Goal: Navigation & Orientation: Find specific page/section

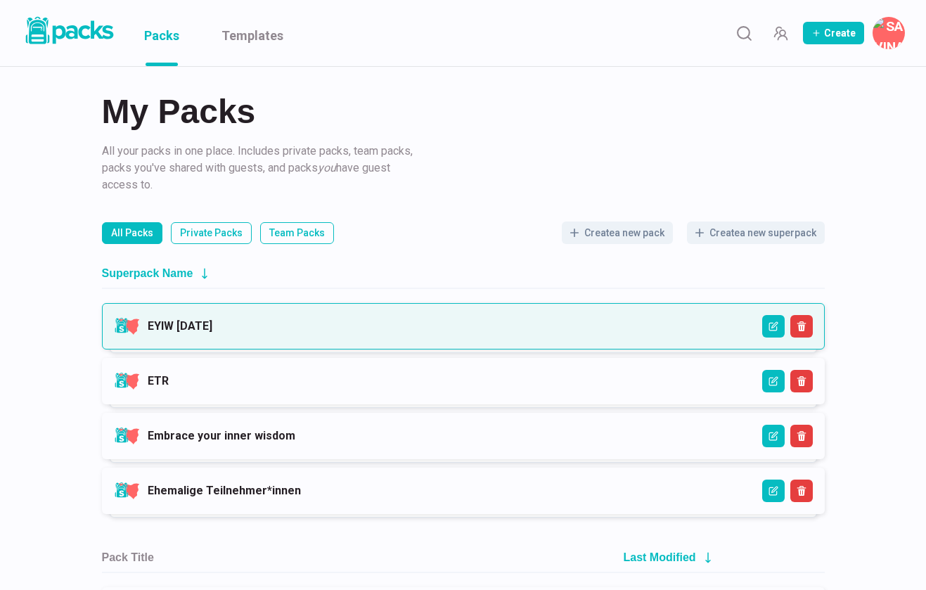
click at [212, 328] on link "EYIW [DATE]" at bounding box center [180, 325] width 65 height 13
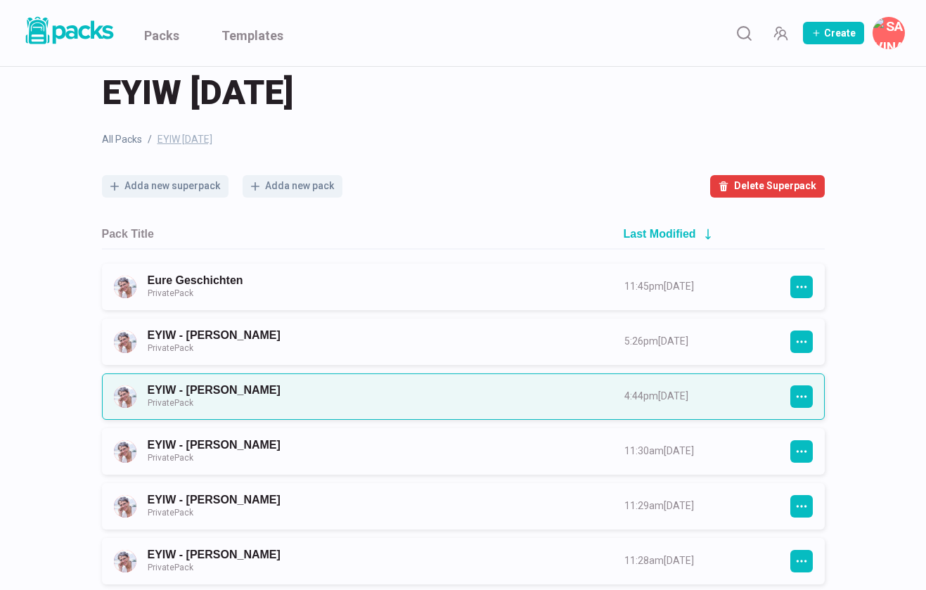
scroll to position [31, 0]
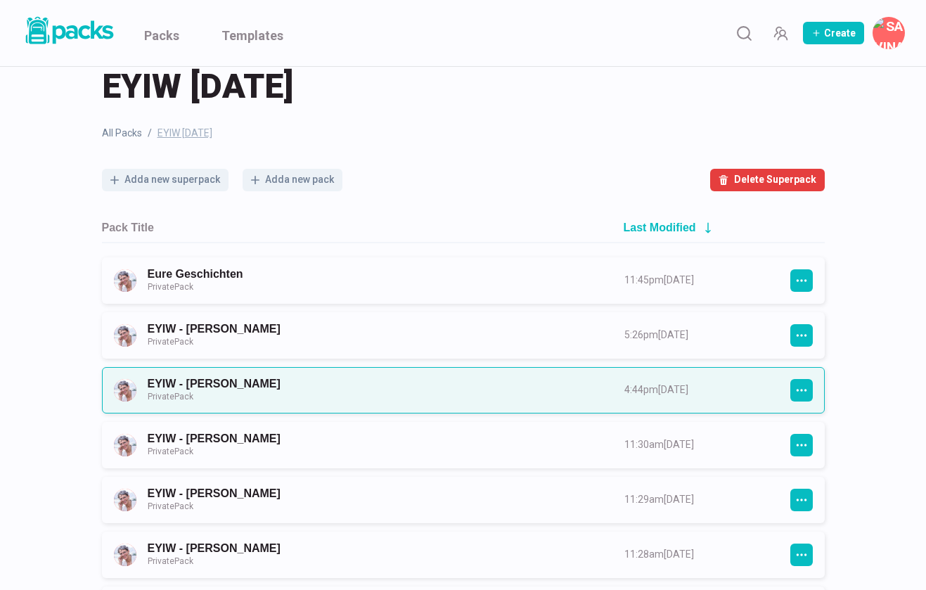
click at [291, 390] on link "EYIW - [PERSON_NAME] Private Pack" at bounding box center [373, 390] width 451 height 26
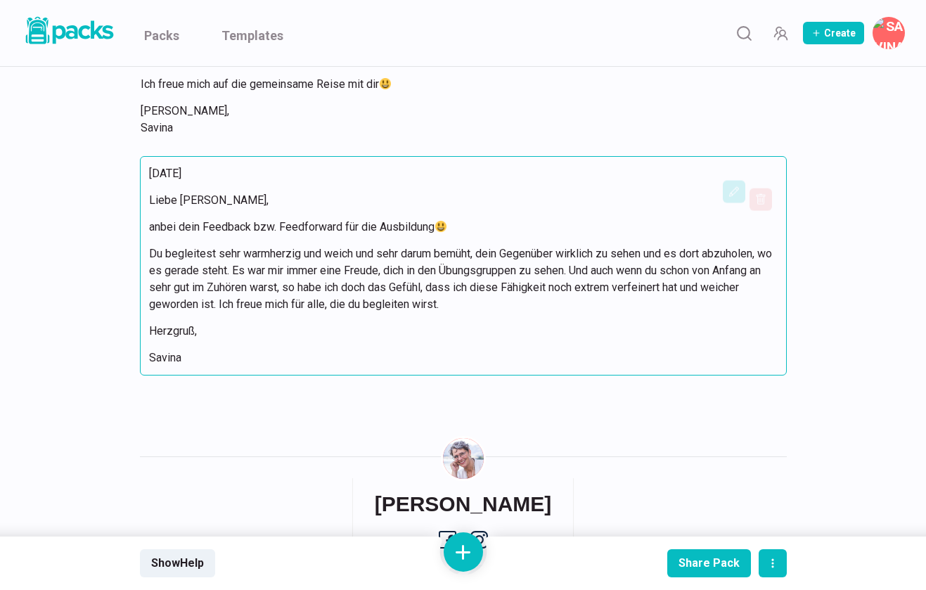
scroll to position [297, 0]
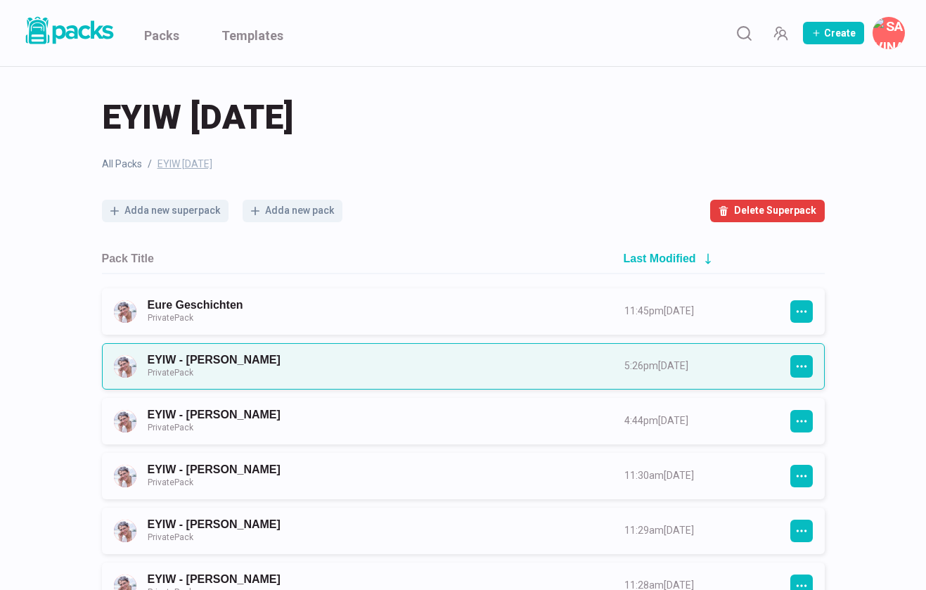
click at [264, 363] on link "EYIW - [PERSON_NAME] Private Pack" at bounding box center [373, 366] width 451 height 26
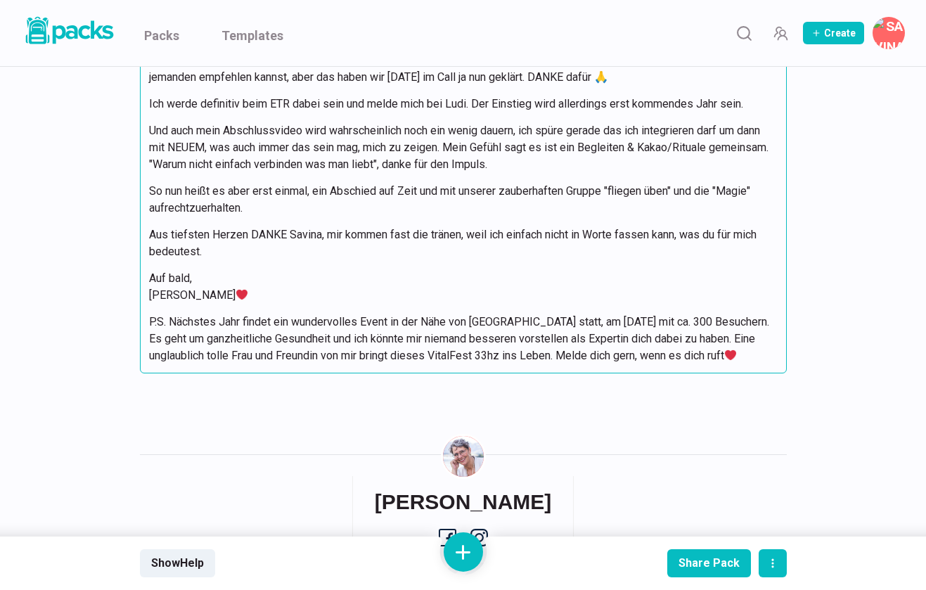
scroll to position [3862, 0]
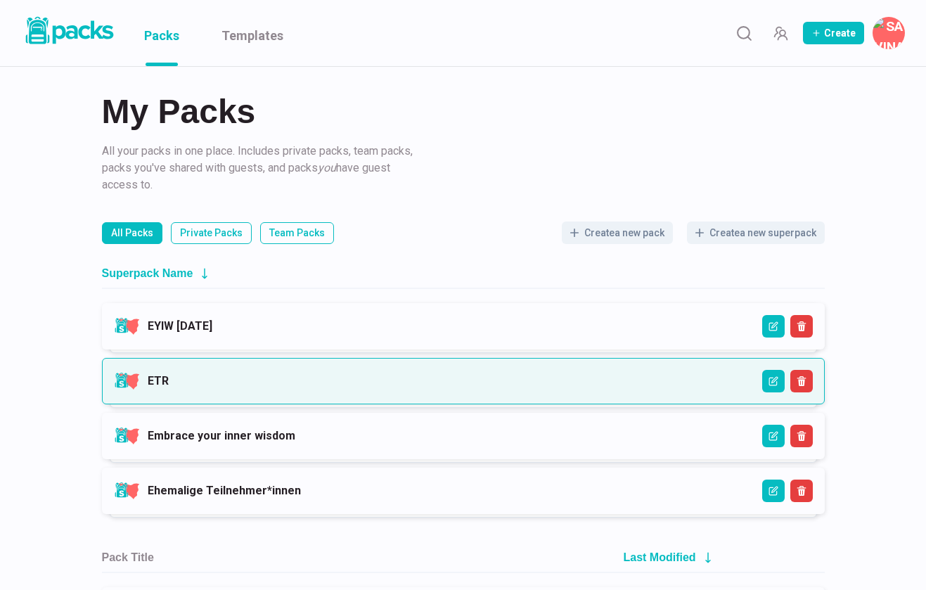
click at [169, 376] on link "ETR" at bounding box center [158, 380] width 21 height 13
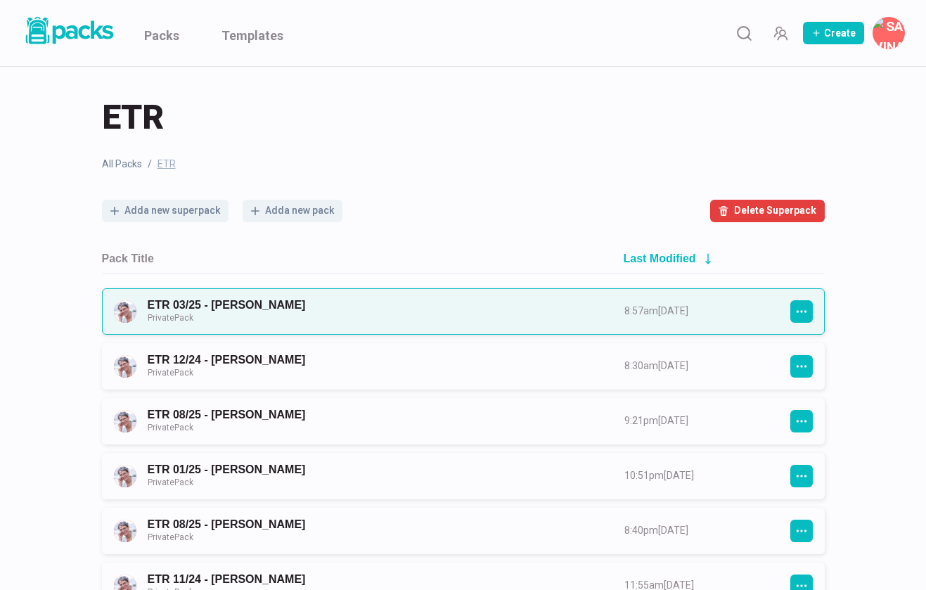
click at [296, 315] on link "ETR 03/25 - [PERSON_NAME] Private Pack" at bounding box center [373, 311] width 451 height 26
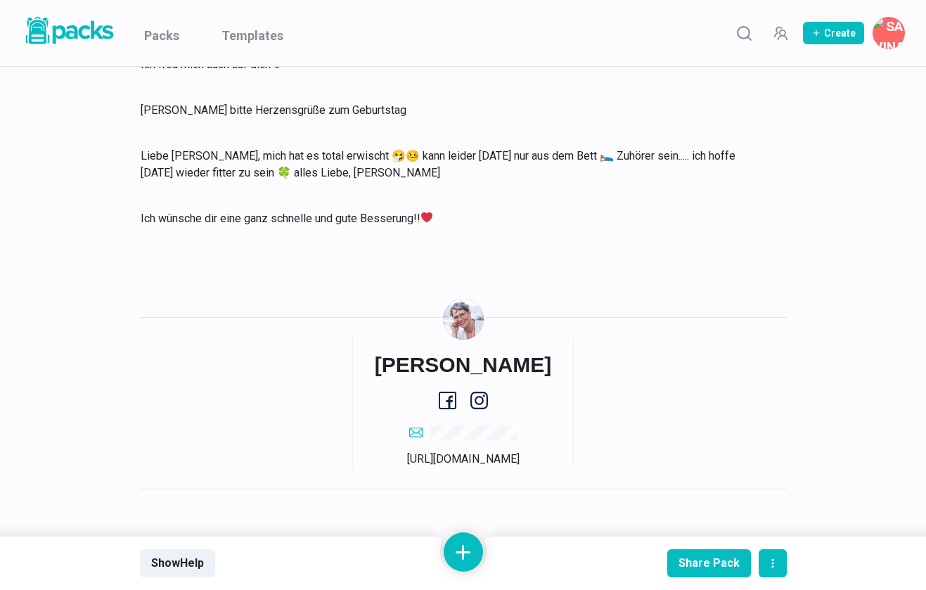
scroll to position [1395, 0]
